Goal: Task Accomplishment & Management: Use online tool/utility

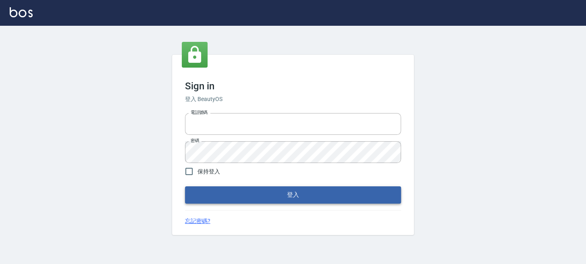
type input "0289832082"
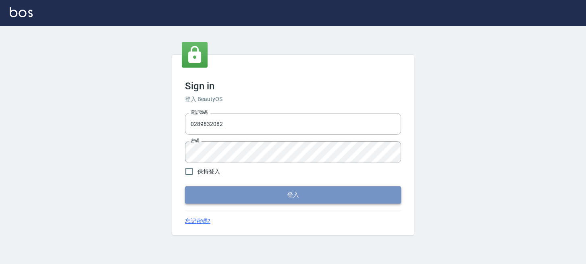
click at [214, 189] on button "登入" at bounding box center [293, 195] width 216 height 17
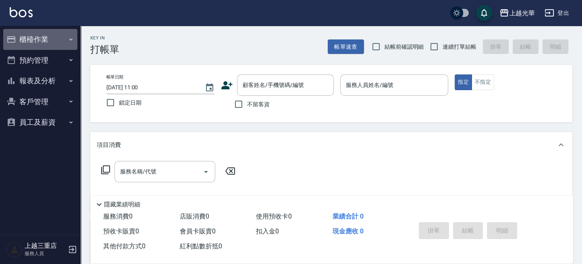
click at [54, 45] on button "櫃檯作業" at bounding box center [40, 39] width 74 height 21
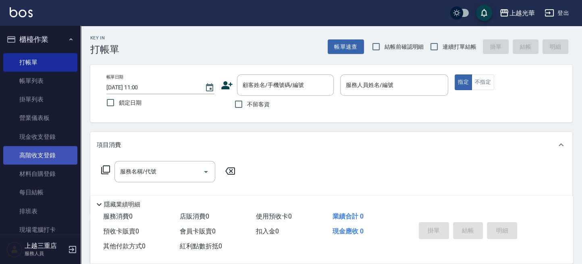
scroll to position [45, 0]
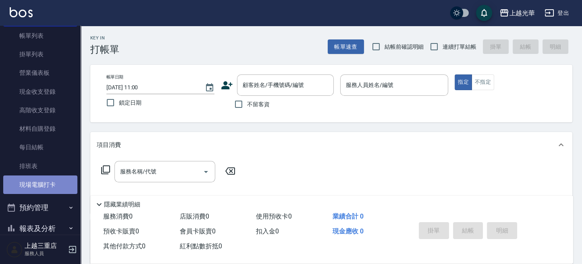
click at [43, 181] on link "現場電腦打卡" at bounding box center [40, 185] width 74 height 19
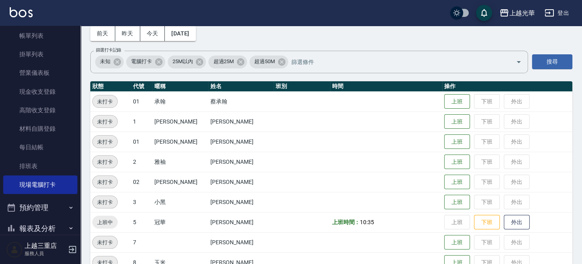
scroll to position [54, 0]
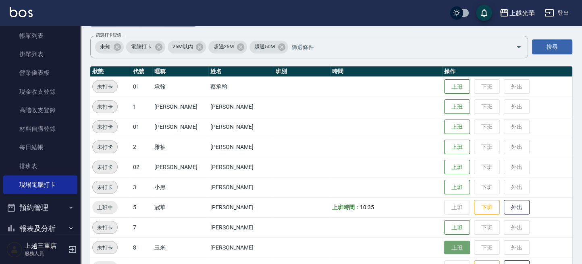
click at [445, 249] on button "上班" at bounding box center [457, 248] width 26 height 14
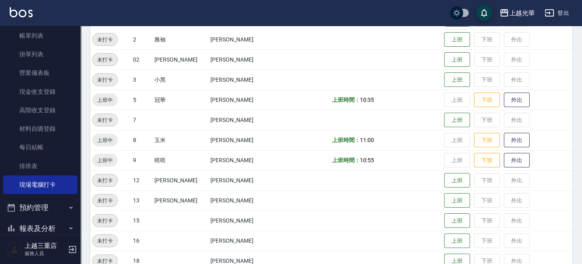
scroll to position [215, 0]
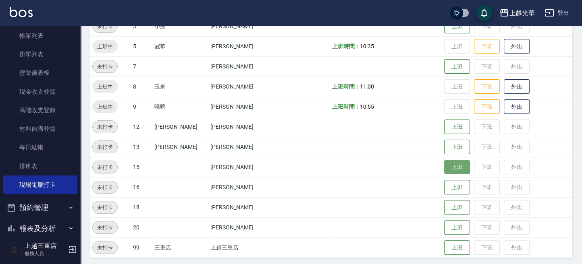
click at [444, 168] on button "上班" at bounding box center [457, 167] width 26 height 14
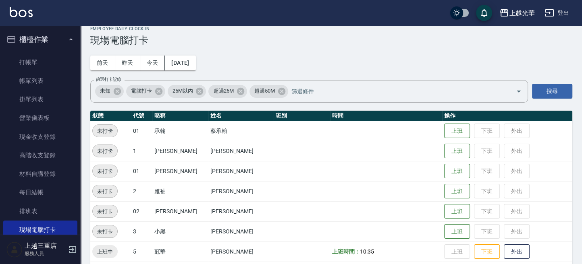
scroll to position [3, 0]
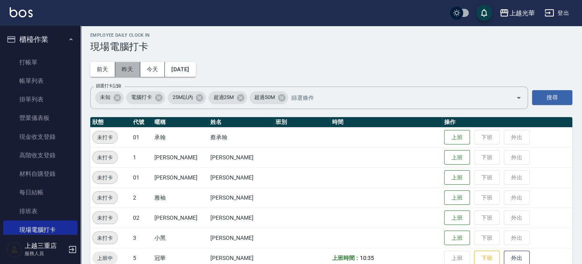
click at [128, 66] on button "昨天" at bounding box center [127, 69] width 25 height 15
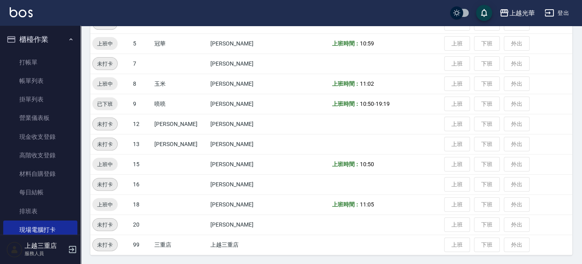
scroll to position [164, 0]
